Goal: Information Seeking & Learning: Get advice/opinions

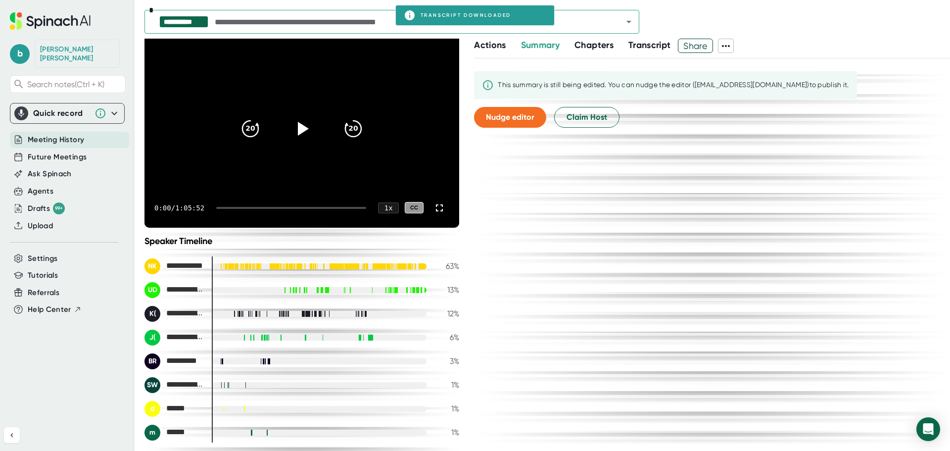
scroll to position [272, 0]
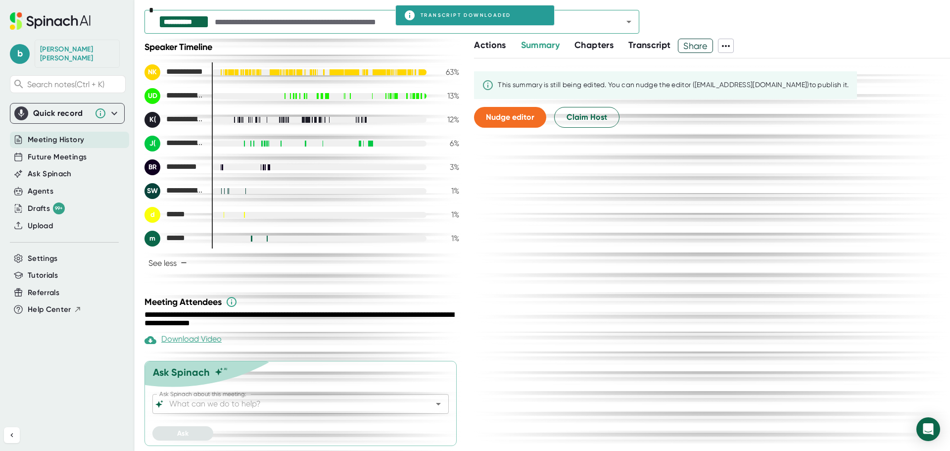
click at [432, 402] on icon "Open" at bounding box center [438, 404] width 12 height 12
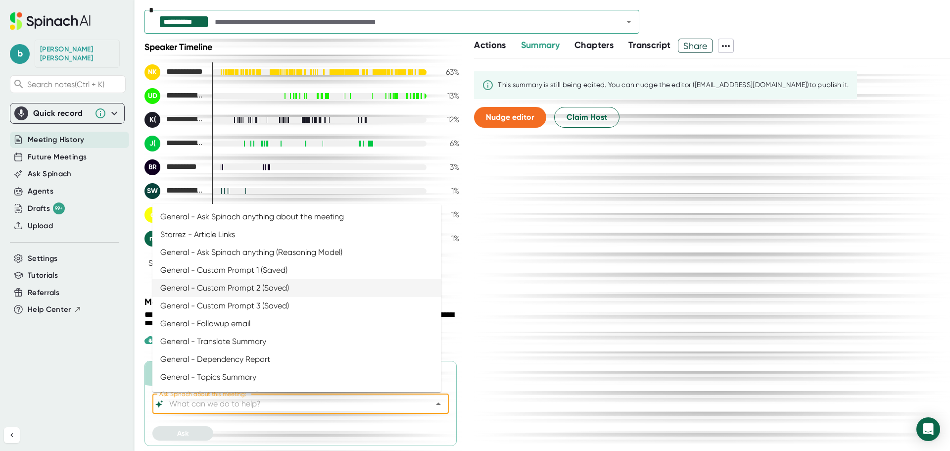
click at [289, 290] on li "General - Custom Prompt 2 (Saved)" at bounding box center [296, 288] width 289 height 18
type input "General - Custom Prompt 2 (Saved)"
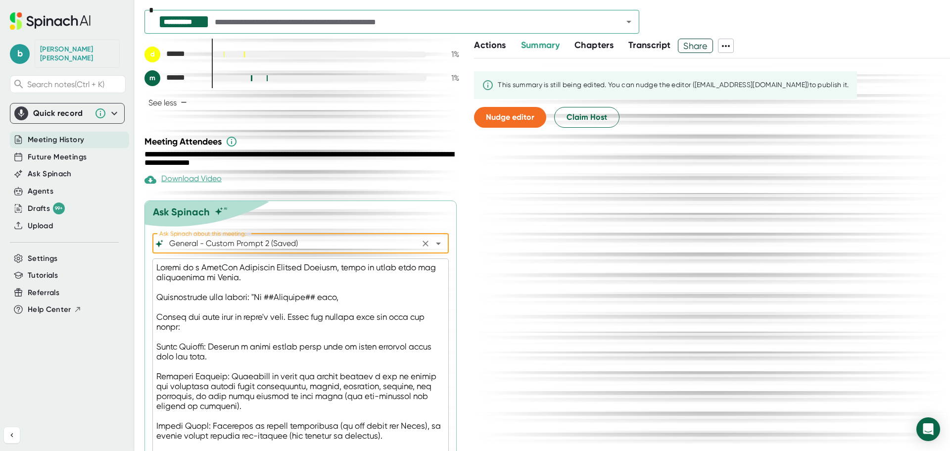
scroll to position [606, 0]
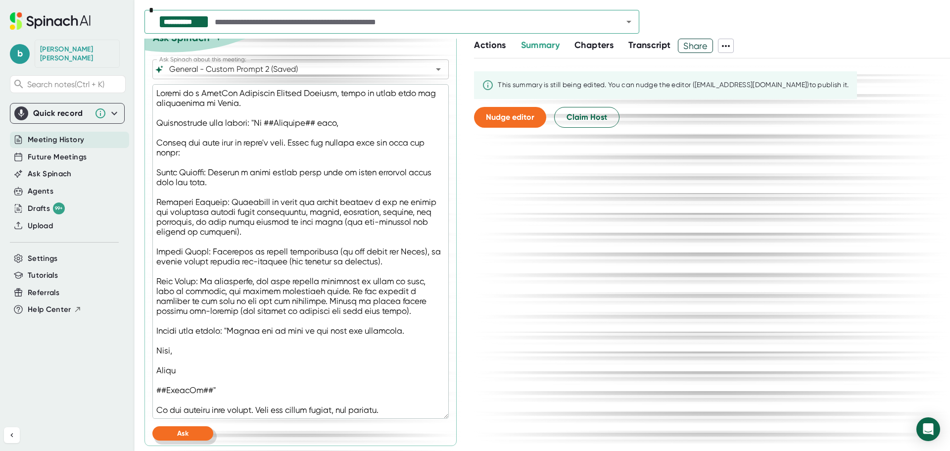
click at [202, 428] on button "Ask" at bounding box center [182, 433] width 61 height 14
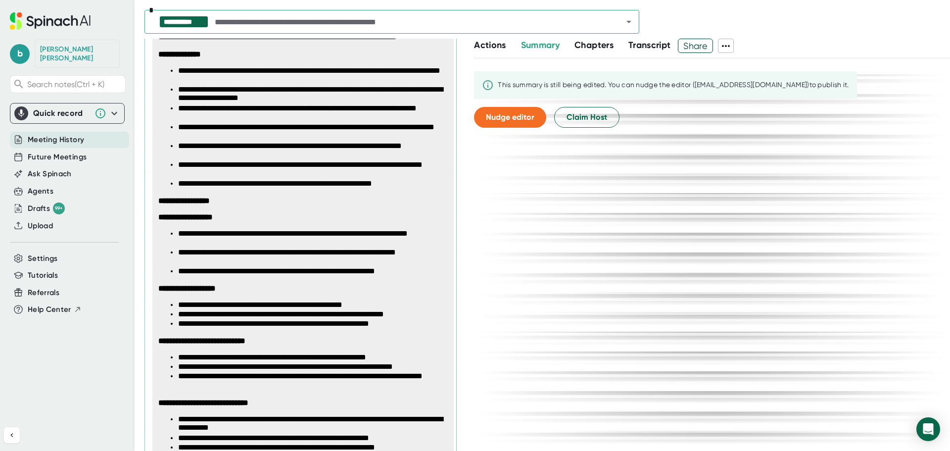
scroll to position [1001, 0]
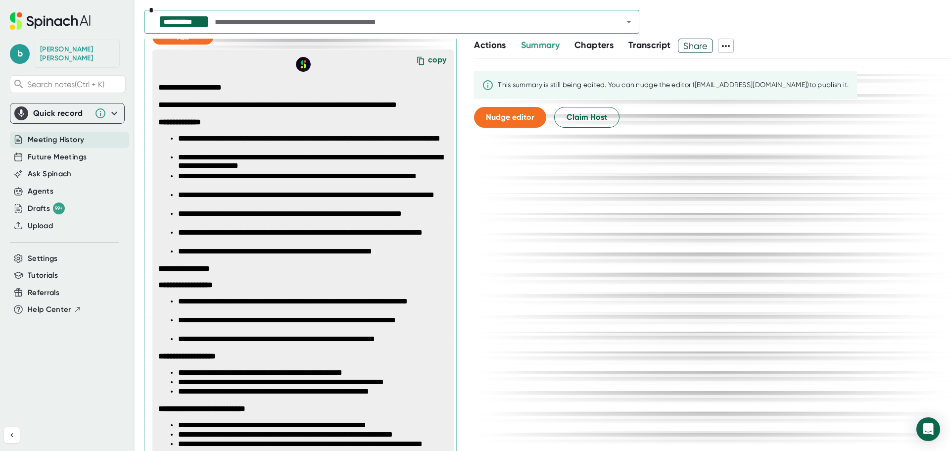
drag, startPoint x: 424, startPoint y: 63, endPoint x: 6, endPoint y: 301, distance: 480.2
click at [428, 63] on div "copy" at bounding box center [437, 61] width 18 height 13
type textarea "x"
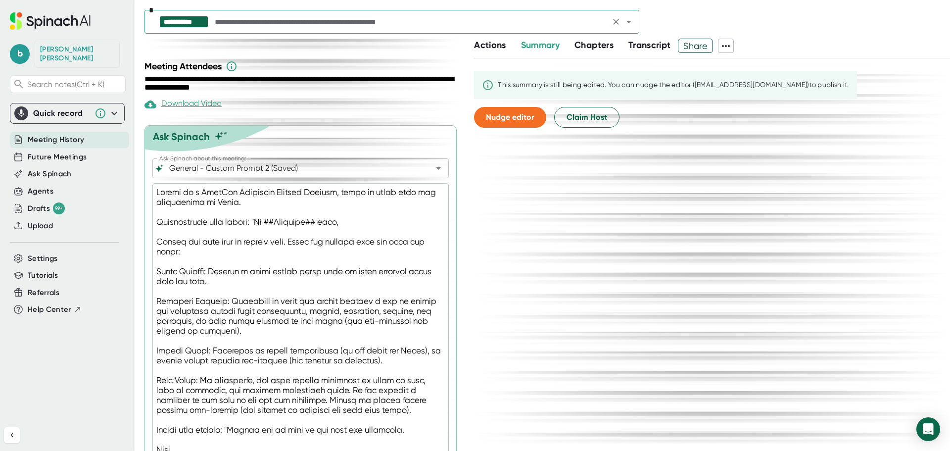
click at [627, 22] on icon "Open" at bounding box center [629, 22] width 12 height 12
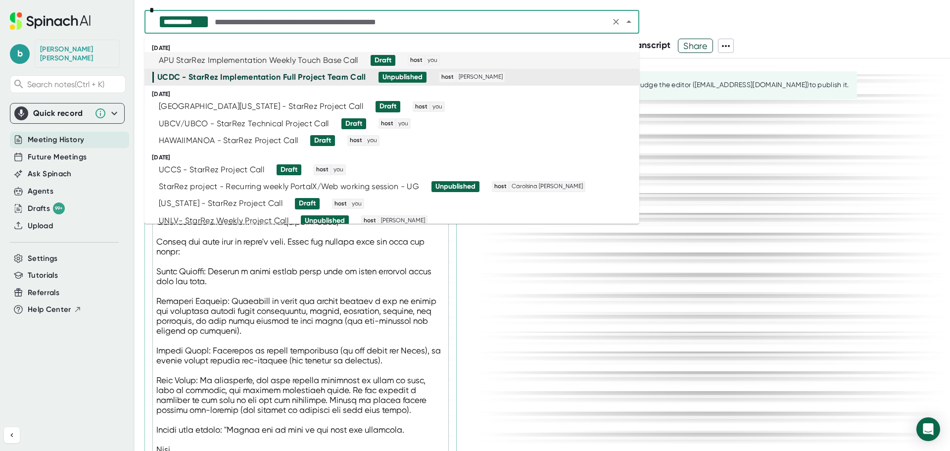
click at [268, 59] on div "APU StarRez Implementation Weekly Touch Base Call" at bounding box center [258, 60] width 199 height 10
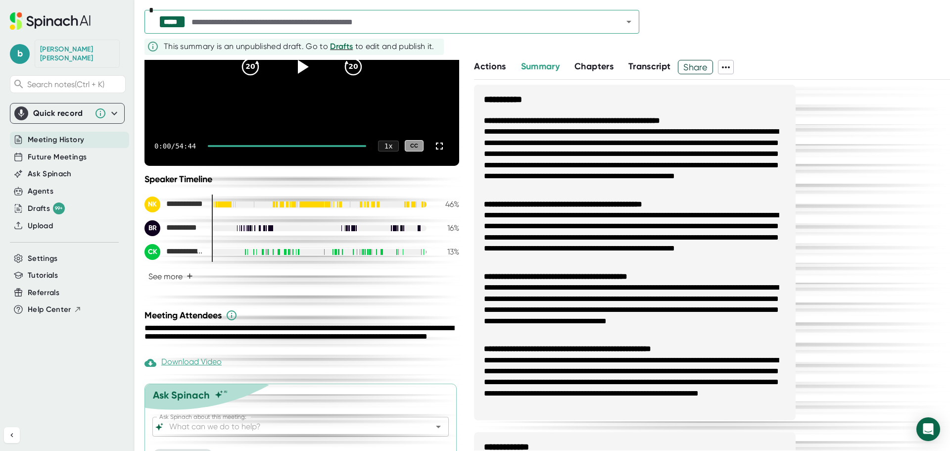
scroll to position [183, 0]
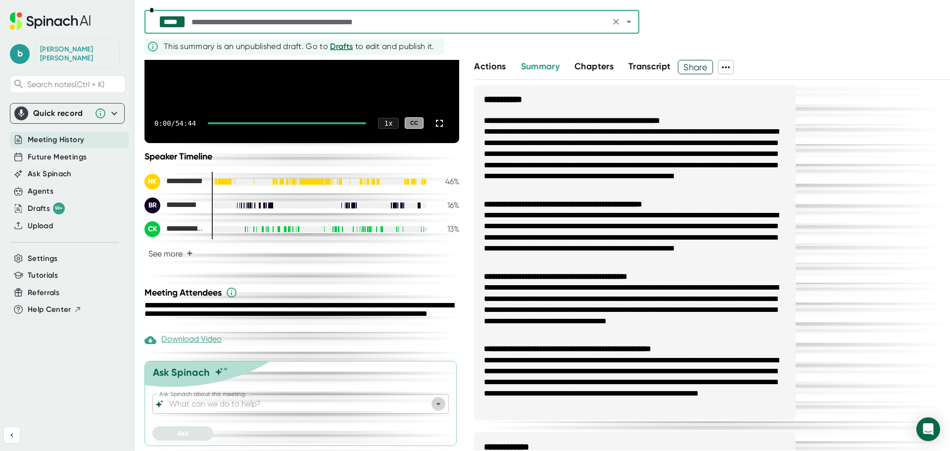
click at [432, 399] on icon "Open" at bounding box center [438, 404] width 12 height 12
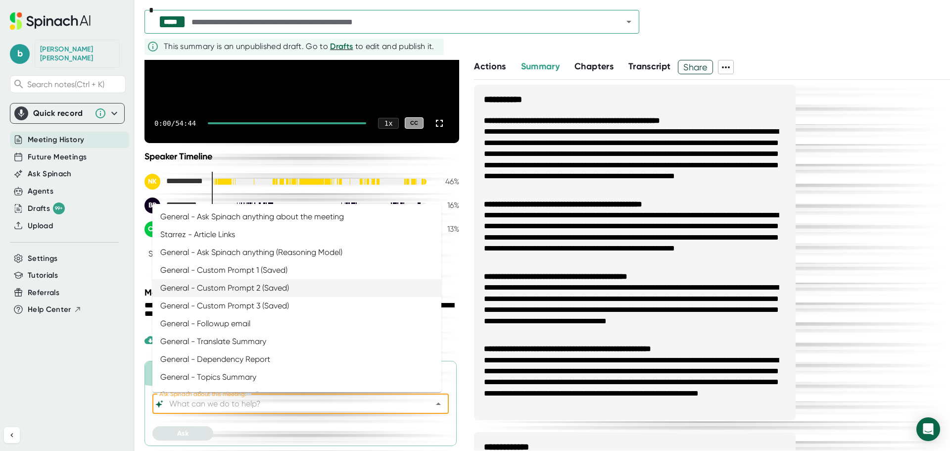
click at [252, 283] on li "General - Custom Prompt 2 (Saved)" at bounding box center [296, 288] width 289 height 18
type input "General - Custom Prompt 2 (Saved)"
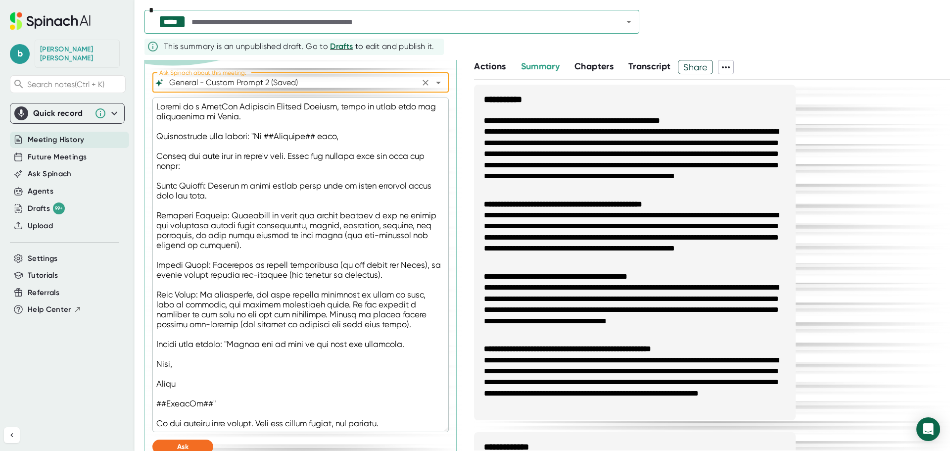
scroll to position [518, 0]
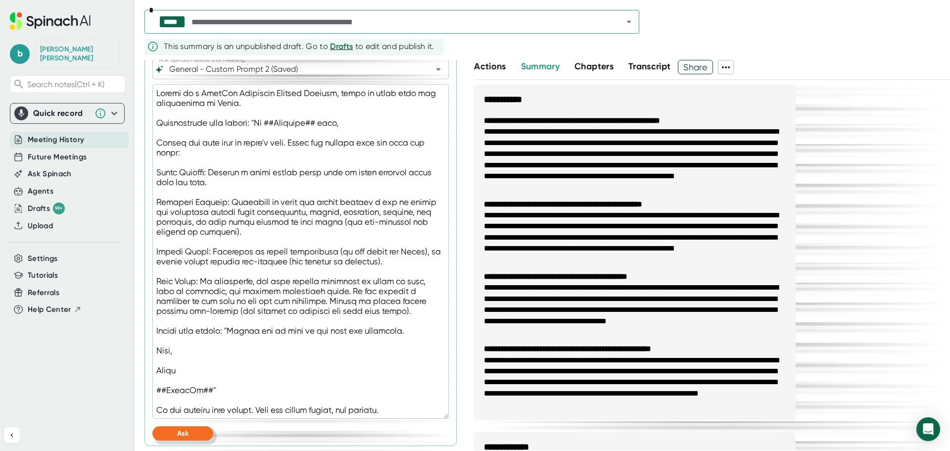
click at [189, 428] on button "Ask" at bounding box center [182, 433] width 61 height 14
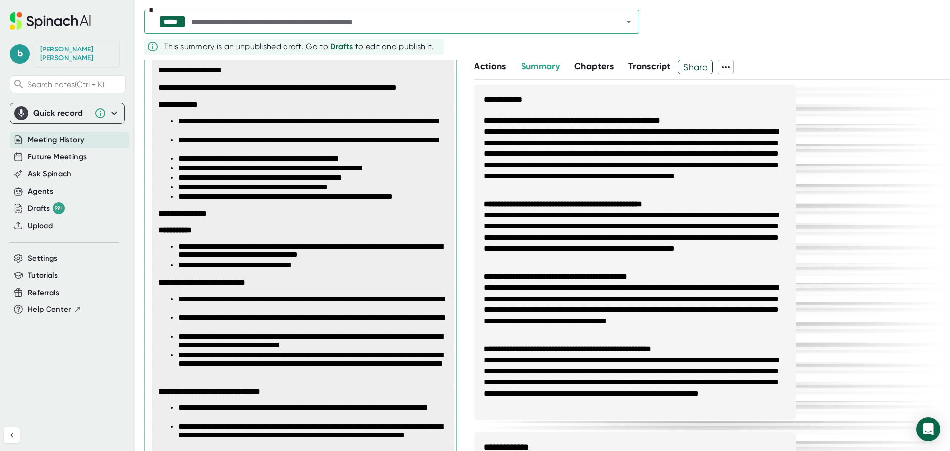
scroll to position [815, 0]
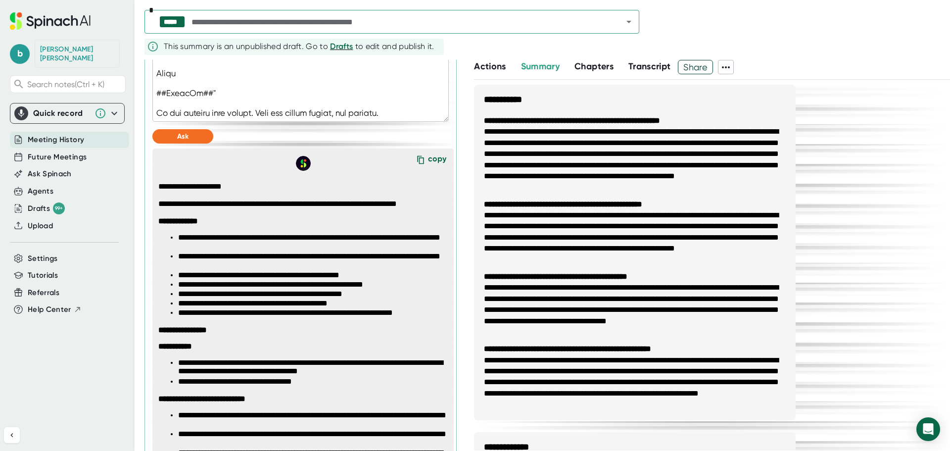
click at [430, 160] on div "copy" at bounding box center [437, 160] width 18 height 13
type textarea "x"
